Goal: Task Accomplishment & Management: Manage account settings

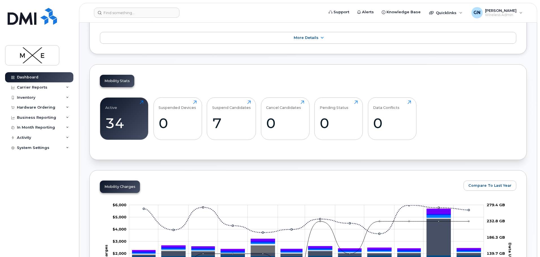
scroll to position [198, 0]
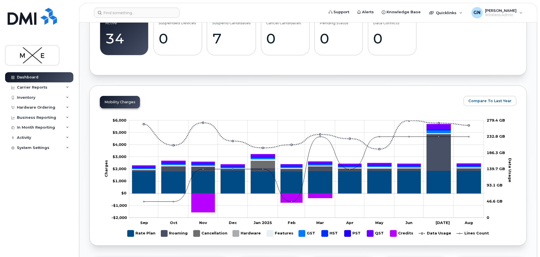
click at [455, 56] on div "Active 34 Click to view more Suspended Devices 0 Click to view more Suspend Can…" at bounding box center [308, 36] width 416 height 57
click at [53, 99] on div "Inventory" at bounding box center [39, 98] width 68 height 10
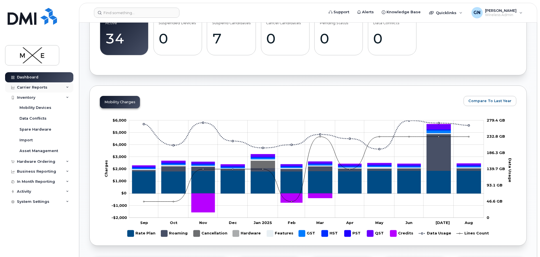
click at [52, 89] on div "Carrier Reports" at bounding box center [39, 87] width 68 height 10
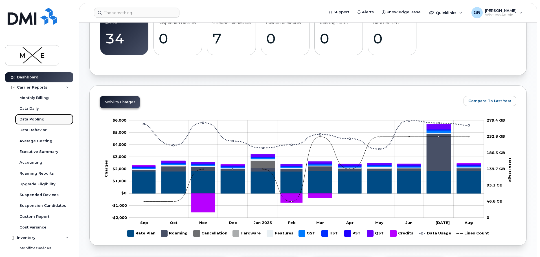
click at [37, 120] on div "Data Pooling" at bounding box center [31, 119] width 25 height 5
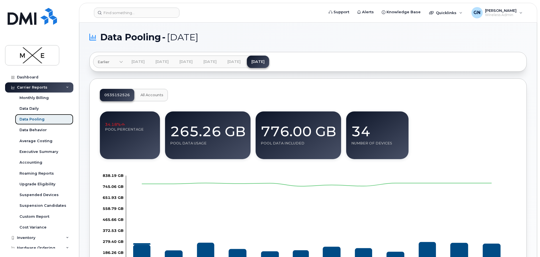
scroll to position [28, 0]
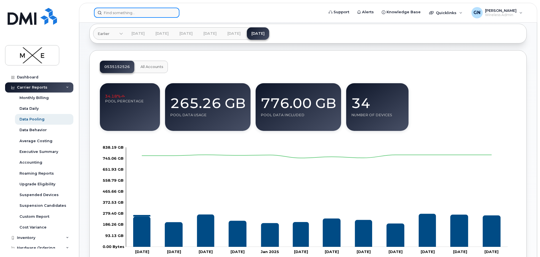
click at [121, 16] on input at bounding box center [136, 13] width 85 height 10
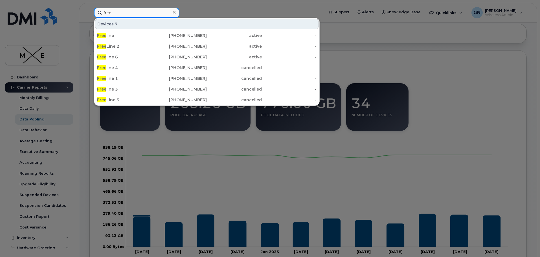
type input "free"
click at [358, 28] on div at bounding box center [270, 128] width 540 height 257
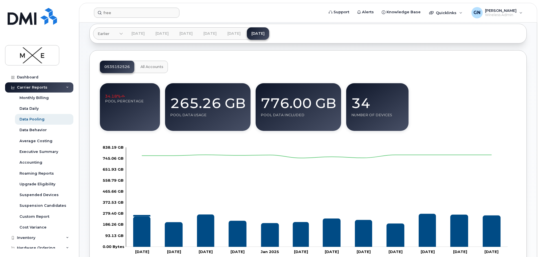
scroll to position [44, 0]
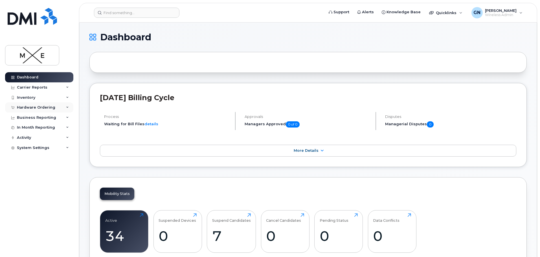
click at [64, 107] on div "Hardware Ordering" at bounding box center [39, 107] width 68 height 10
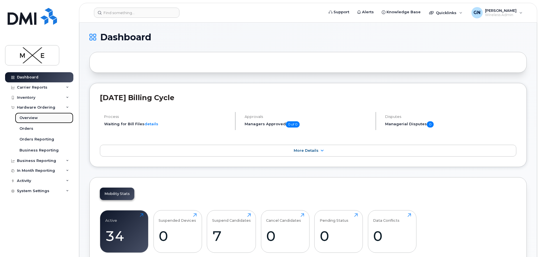
click at [30, 116] on div "Overview" at bounding box center [28, 117] width 18 height 5
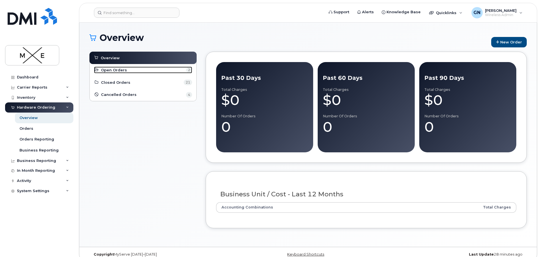
click at [110, 69] on span "Open Orders" at bounding box center [114, 69] width 26 height 5
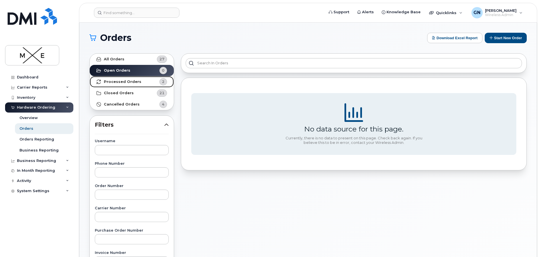
click at [133, 84] on strong "Processed Orders" at bounding box center [123, 82] width 38 height 5
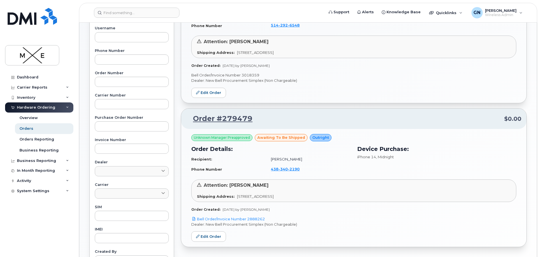
scroll to position [28, 0]
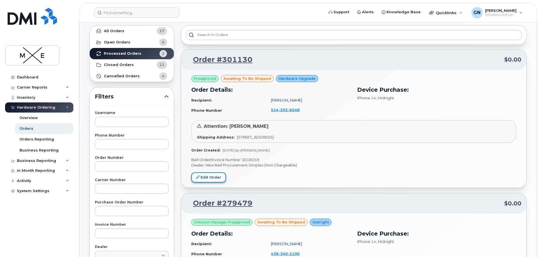
click at [212, 176] on link "Edit Order" at bounding box center [208, 177] width 35 height 10
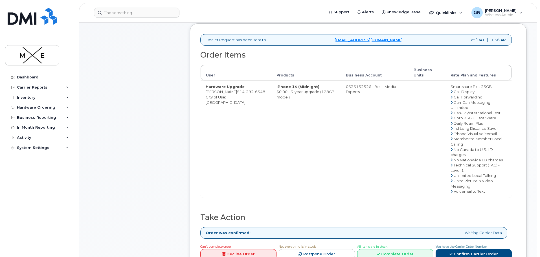
scroll to position [254, 0]
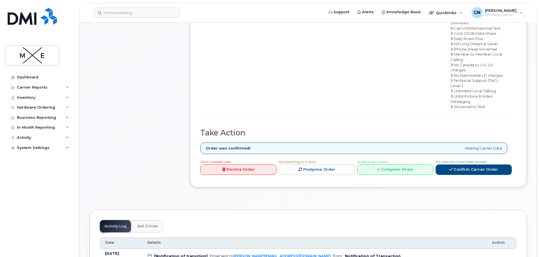
click at [242, 166] on link "Decline Order" at bounding box center [238, 170] width 76 height 10
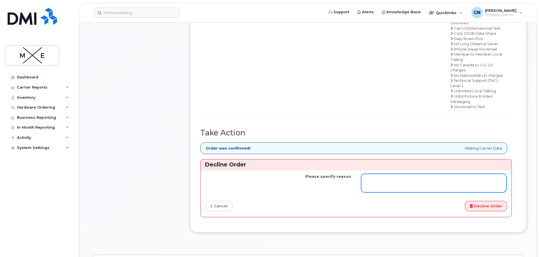
click at [414, 187] on textarea "Please specify reason" at bounding box center [433, 183] width 145 height 19
click at [380, 179] on textarea "On Bell portal iPhone 16 is $0" at bounding box center [433, 183] width 145 height 19
click at [447, 179] on textarea "On Bell eordaring portal iPhone 16 is $0" at bounding box center [433, 183] width 145 height 19
click at [429, 180] on textarea "On Bell eordaring portal iPhone 16 is $0" at bounding box center [433, 183] width 145 height 19
click at [443, 180] on textarea "On Bell eordaring portal iPhone 15 is $0" at bounding box center [433, 183] width 145 height 19
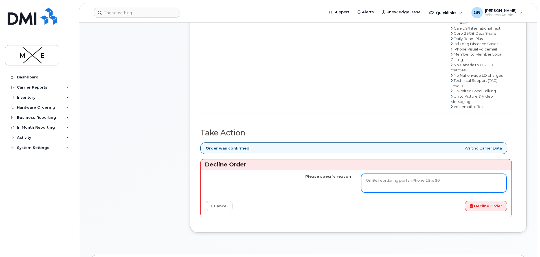
type textarea "On Bell eordaring portal iPhone 15 is $0"
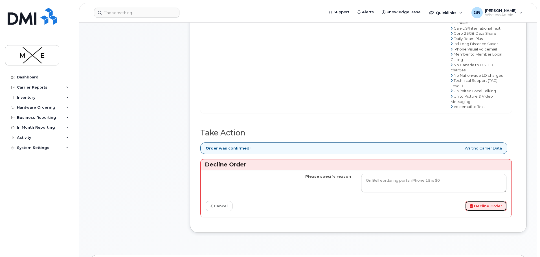
click at [487, 207] on button "Decline Order" at bounding box center [486, 206] width 42 height 10
